Goal: Book appointment/travel/reservation

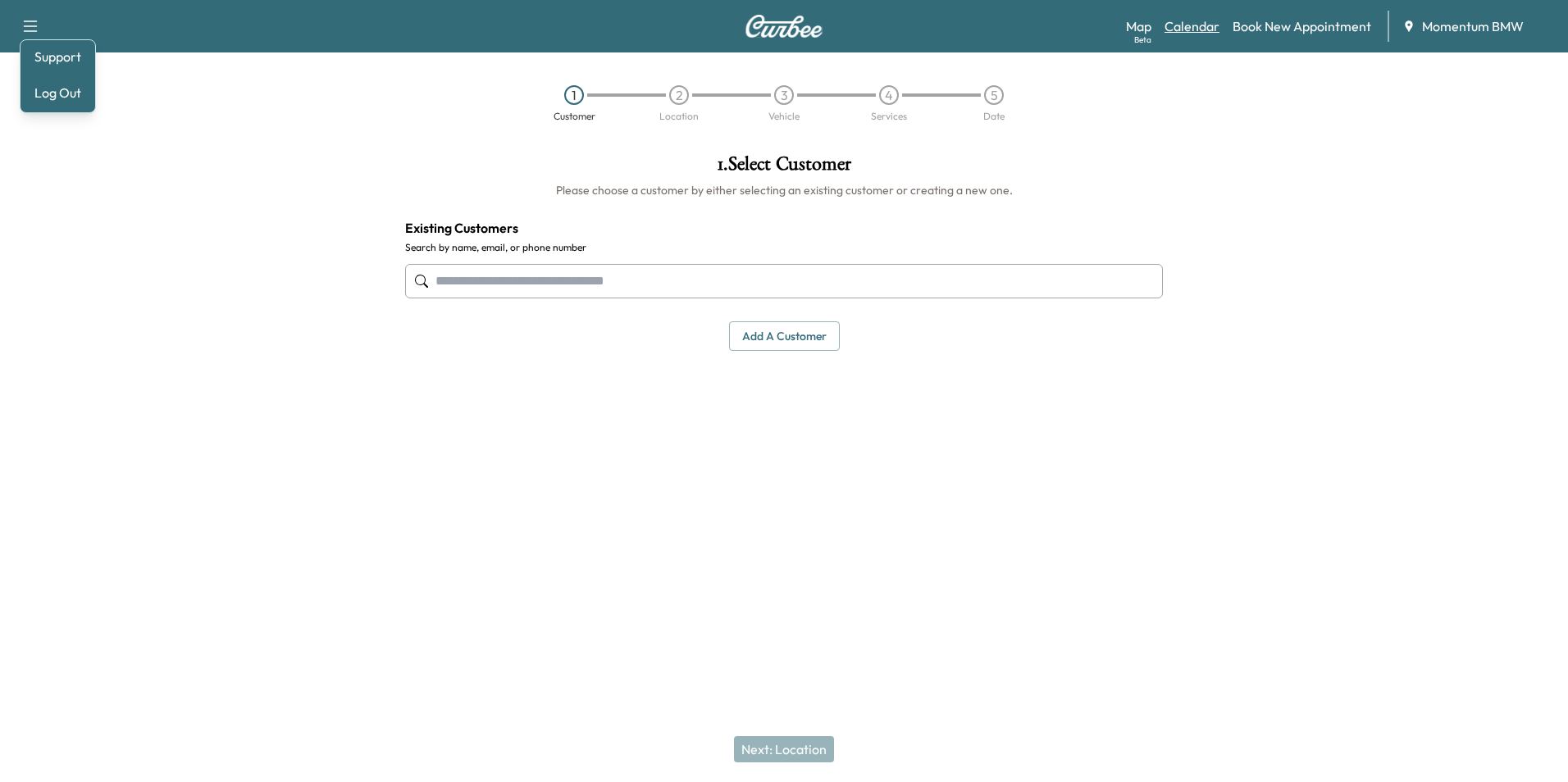
click at [1187, 32] on link "Calendar" at bounding box center [1191, 26] width 55 height 20
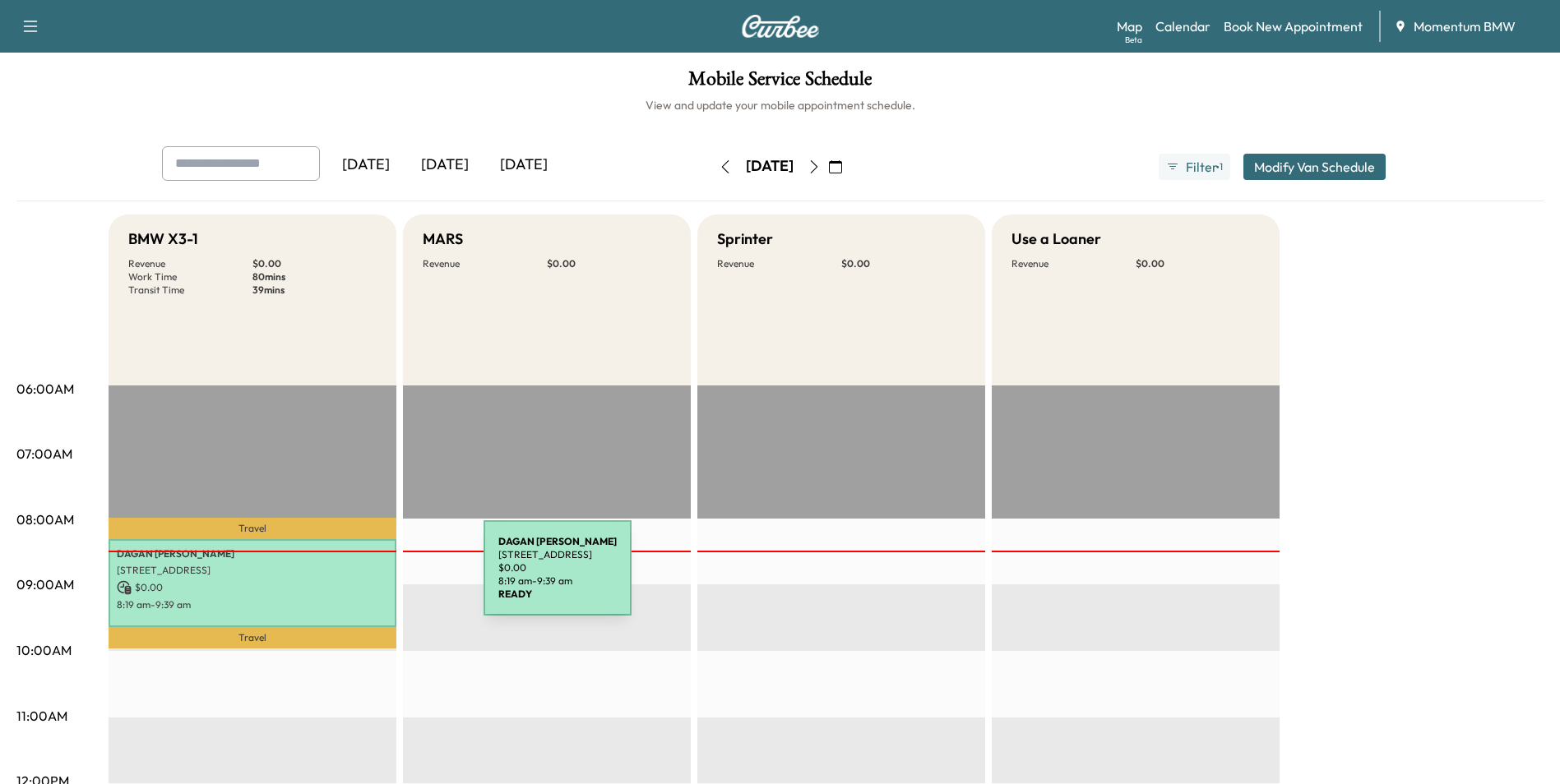
click at [363, 580] on p "$ 0.00" at bounding box center [252, 588] width 271 height 14
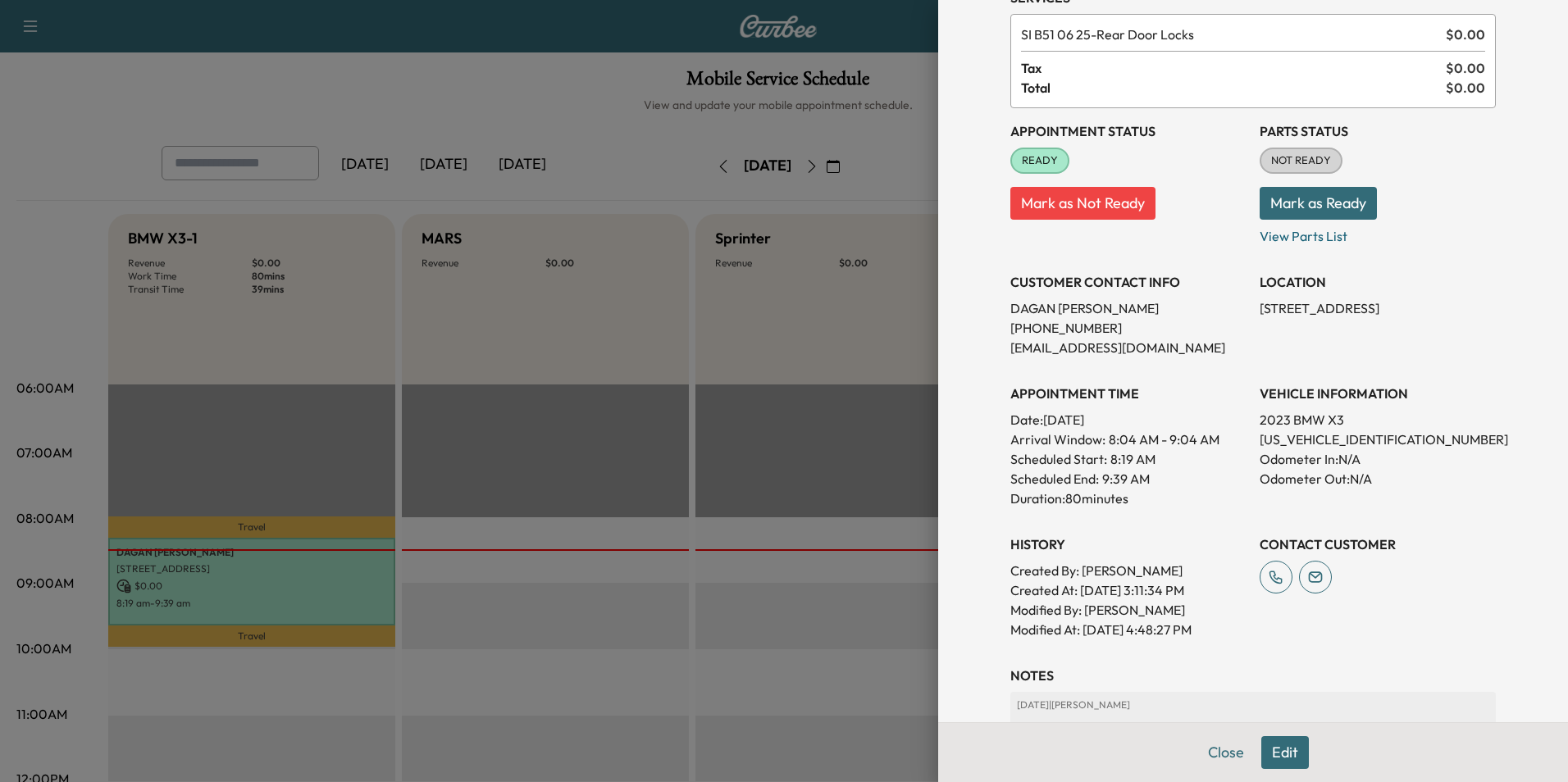
scroll to position [228, 0]
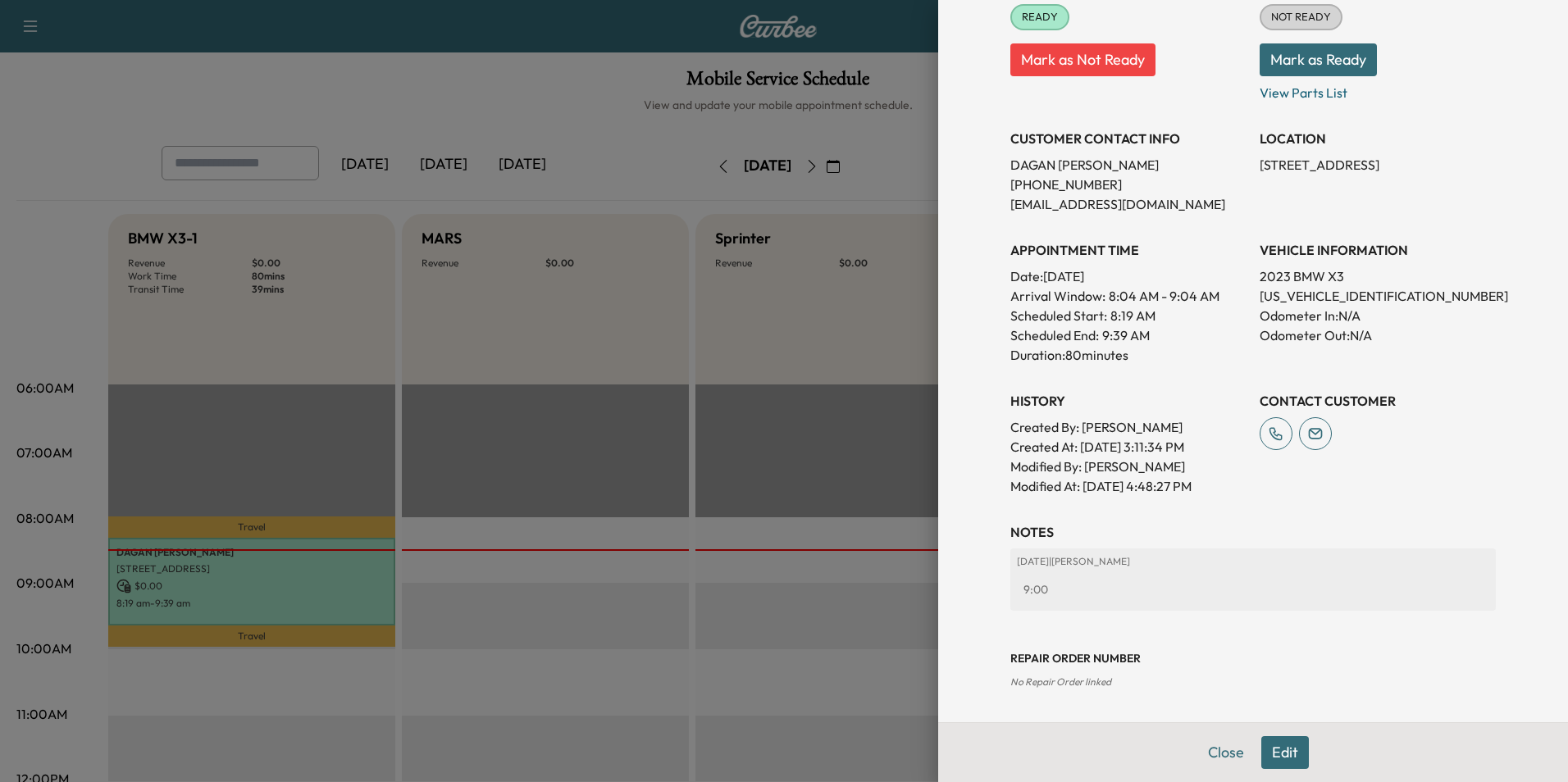
click at [1274, 758] on button "Edit" at bounding box center [1284, 752] width 47 height 33
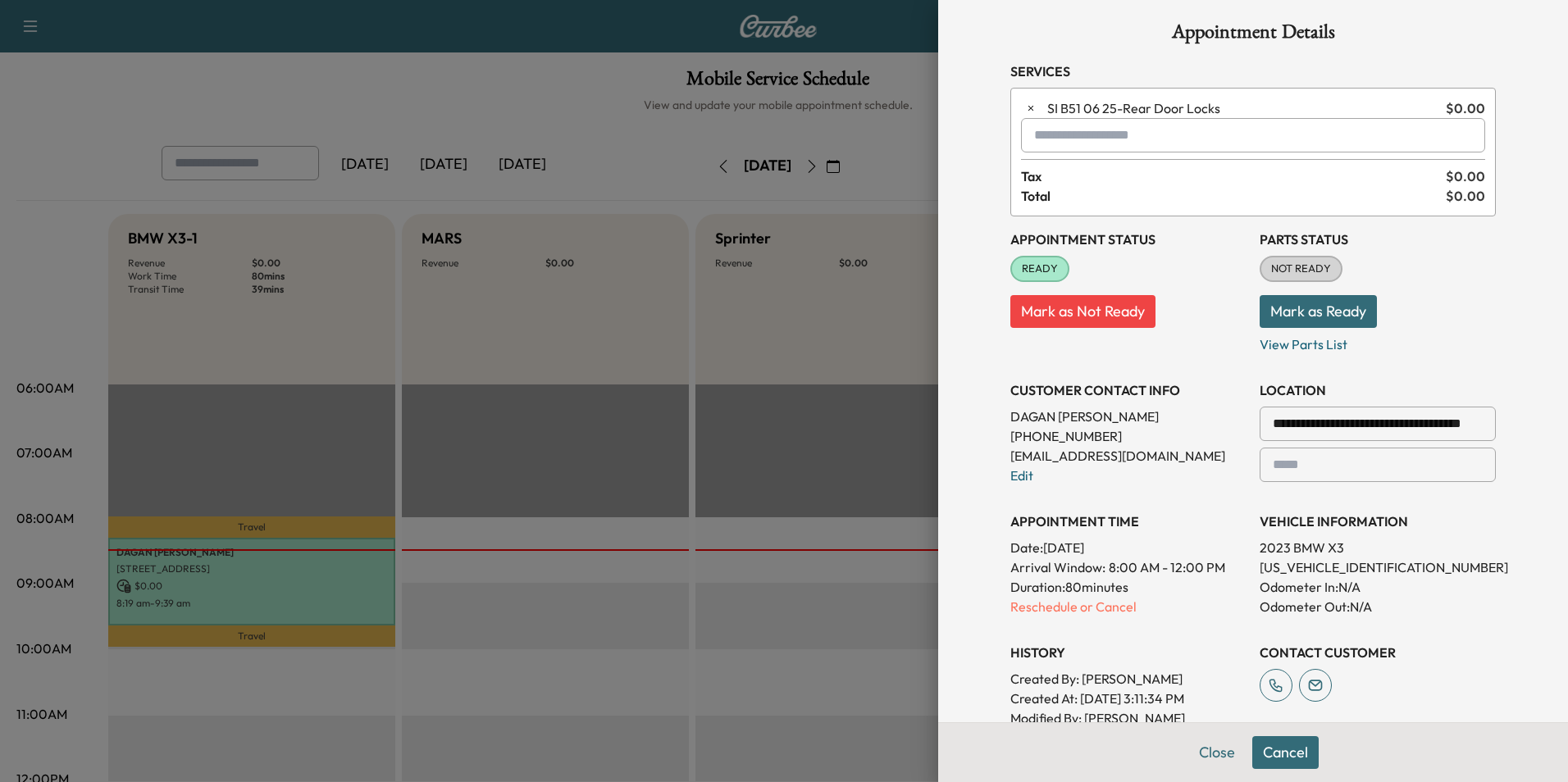
scroll to position [0, 0]
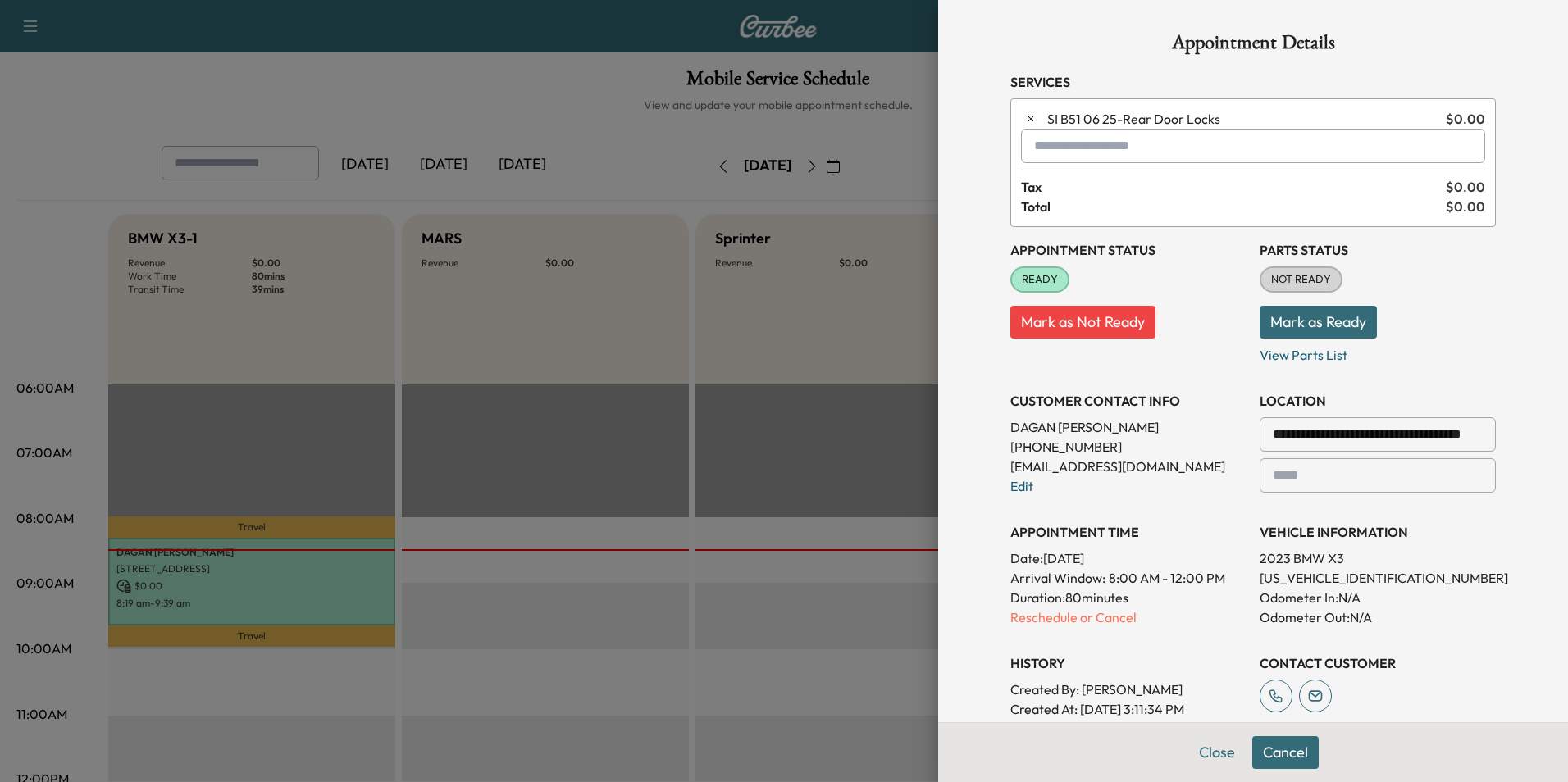
click at [1061, 139] on input "text" at bounding box center [1253, 146] width 464 height 34
click at [1073, 187] on p "Tech1 - Gabe" at bounding box center [1196, 189] width 360 height 23
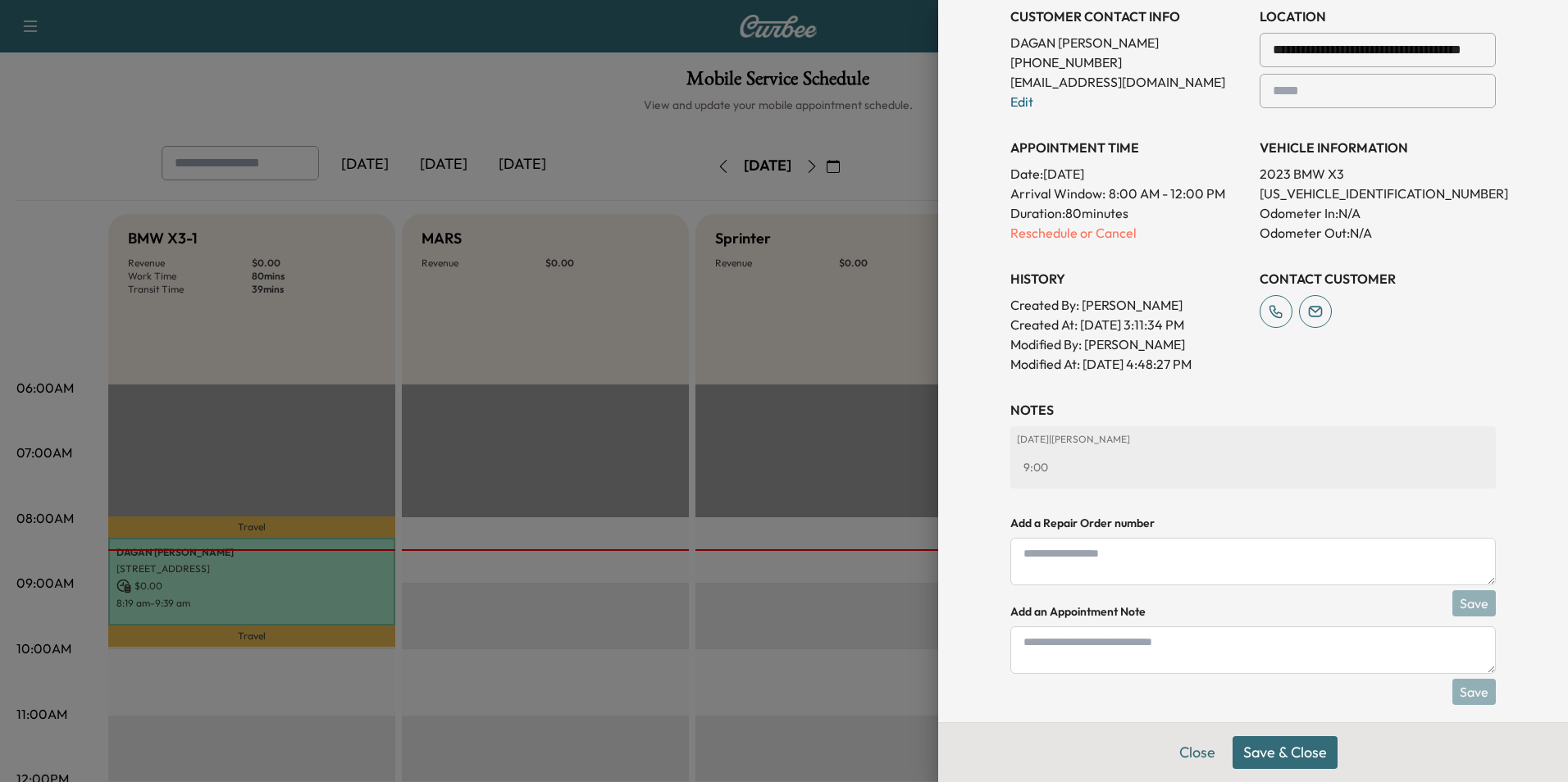
scroll to position [420, 0]
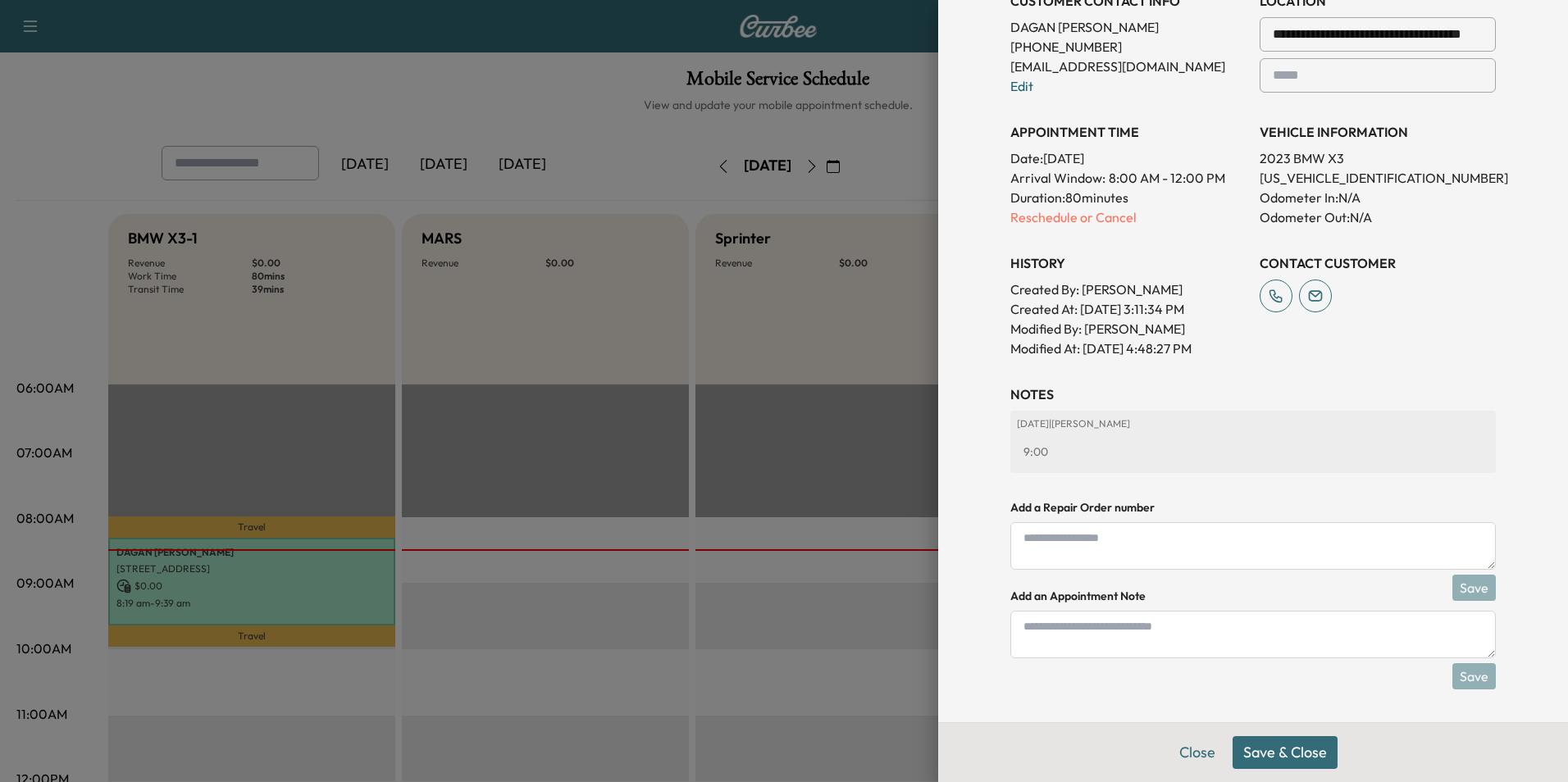
type input "****"
click at [1052, 633] on textarea at bounding box center [1253, 634] width 485 height 47
type textarea "****"
click at [1462, 677] on button "Save" at bounding box center [1474, 676] width 44 height 26
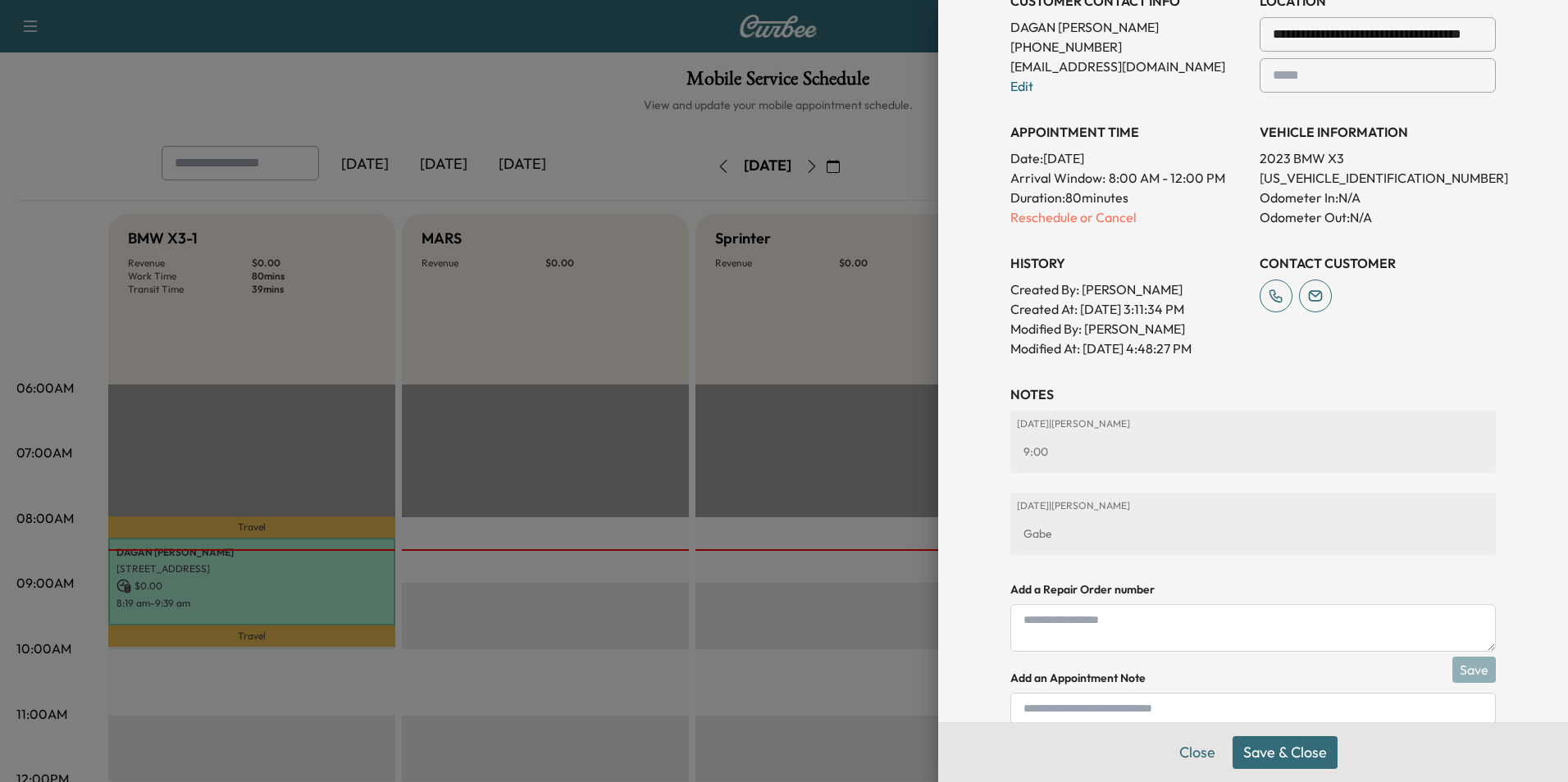
click at [1280, 750] on button "Save & Close" at bounding box center [1284, 752] width 105 height 33
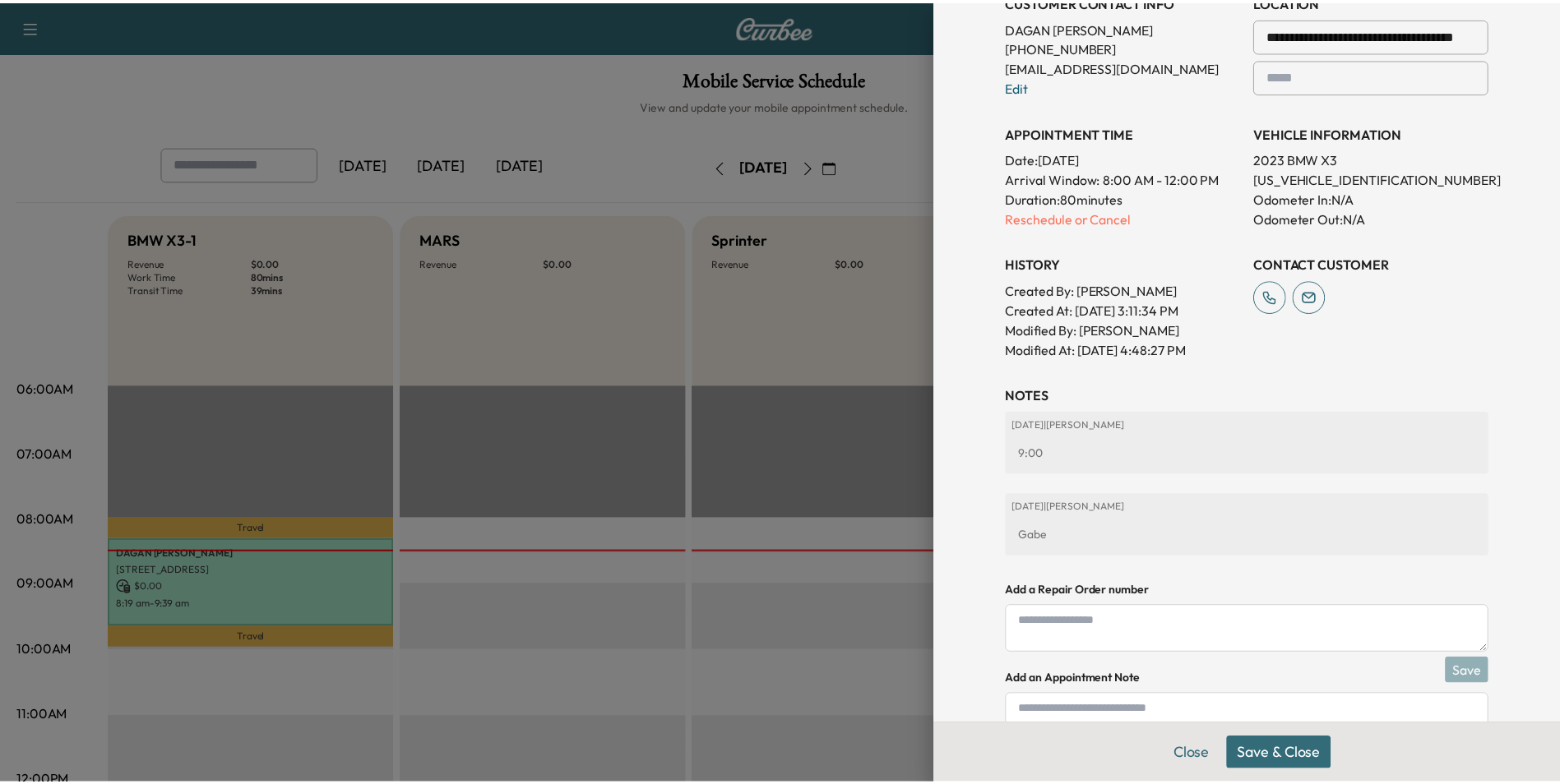
scroll to position [387, 0]
